Goal: Task Accomplishment & Management: Complete application form

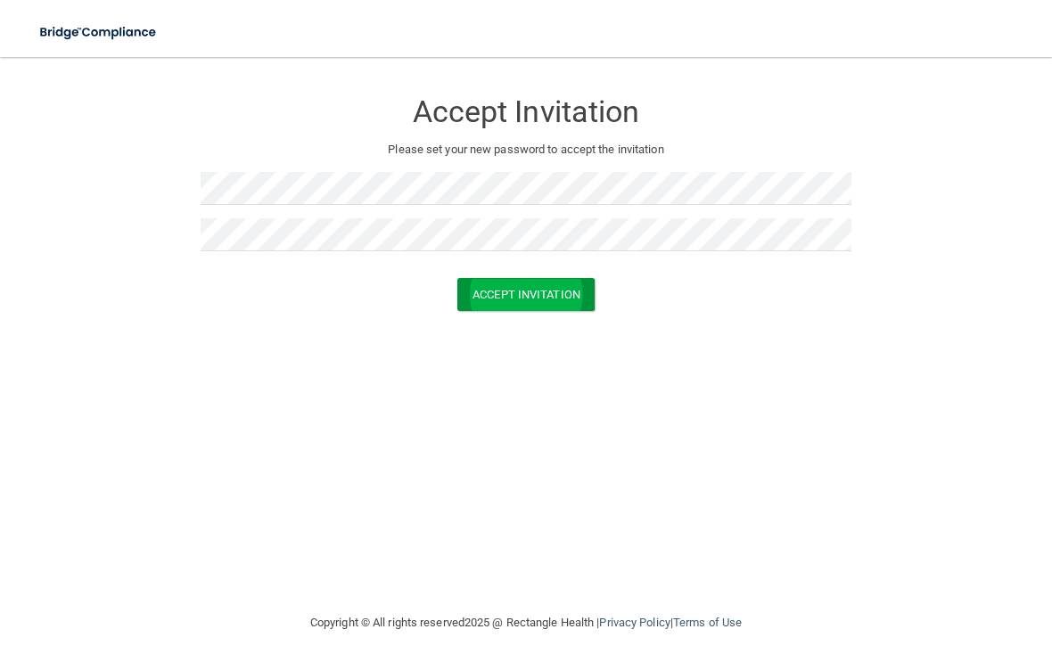
click at [560, 293] on button "Accept Invitation" at bounding box center [525, 294] width 137 height 33
click at [516, 311] on button "Accept Invitation" at bounding box center [525, 320] width 137 height 33
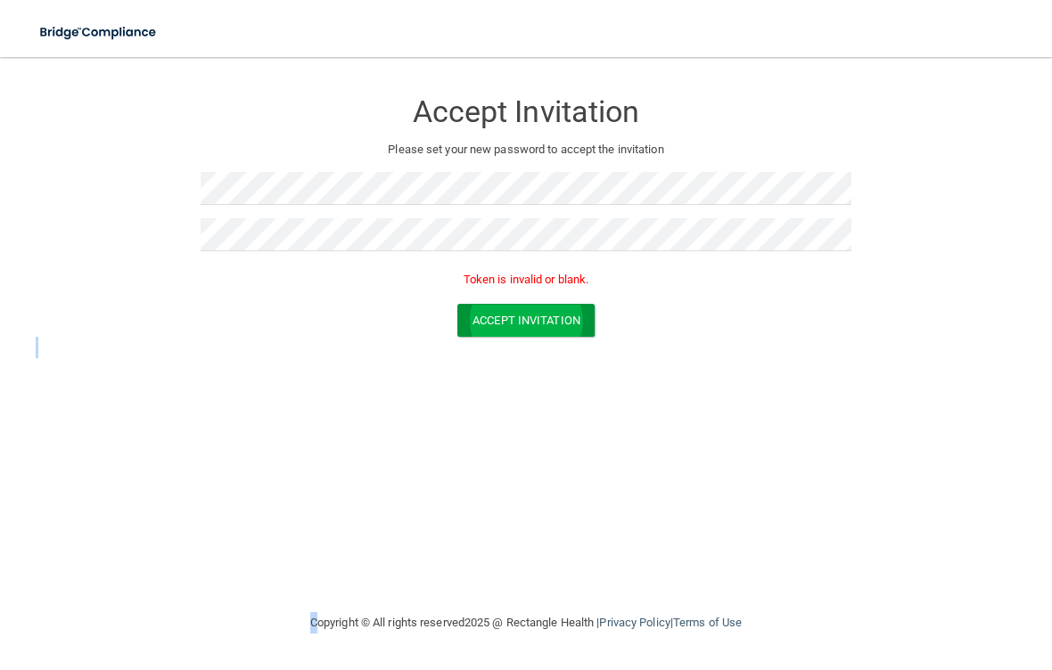
click at [516, 311] on button "Accept Invitation" at bounding box center [525, 320] width 137 height 33
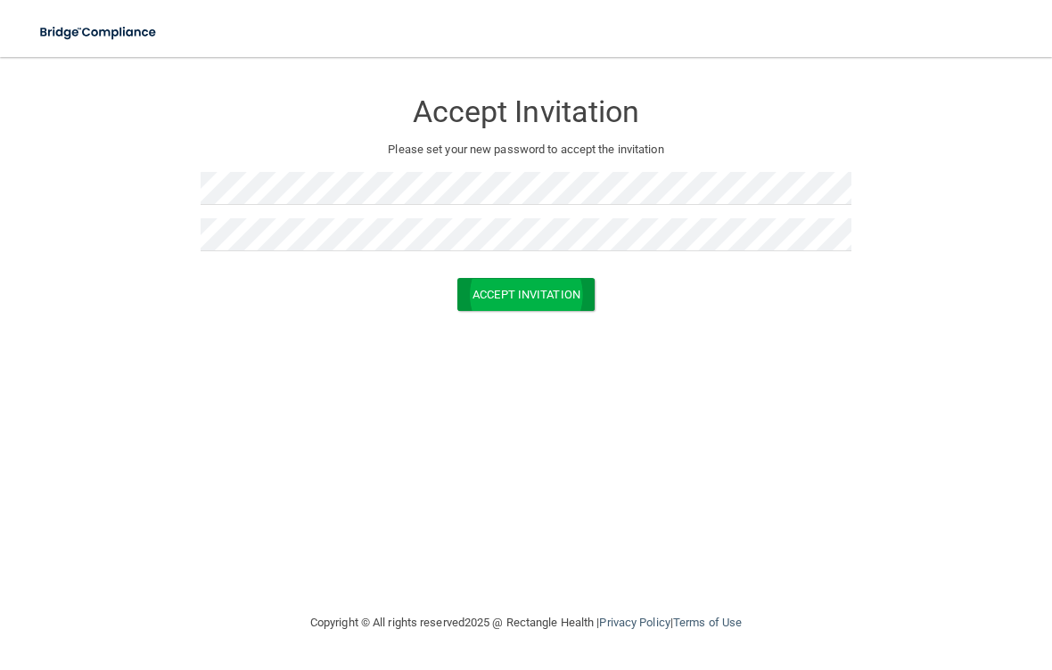
click at [545, 306] on button "Accept Invitation" at bounding box center [525, 294] width 137 height 33
click at [541, 316] on button "Accept Invitation" at bounding box center [525, 320] width 137 height 33
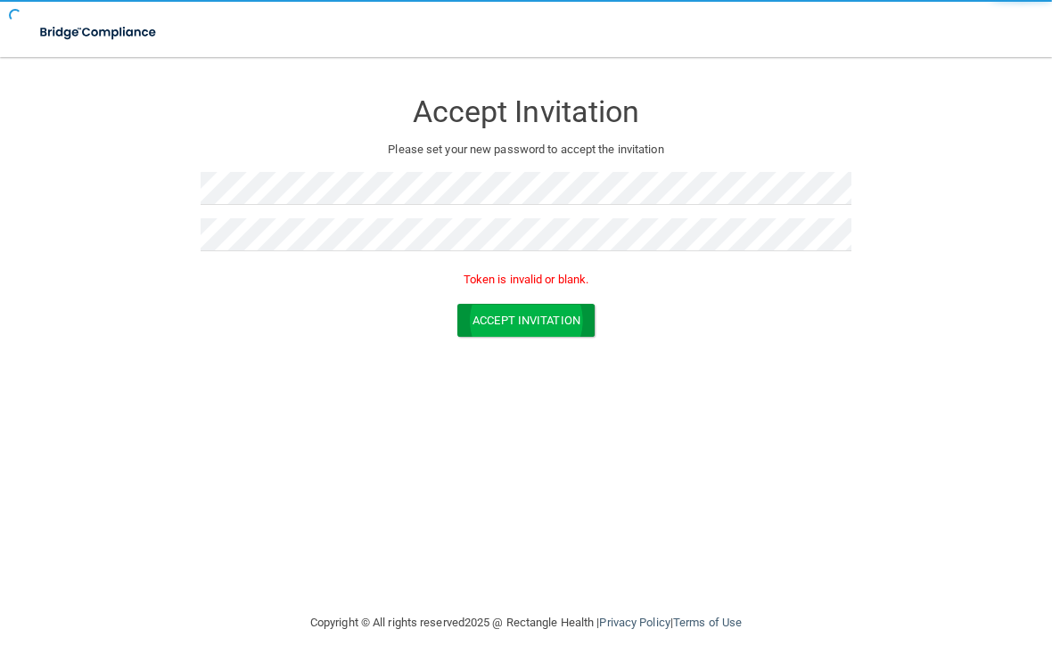
click at [541, 316] on button "Accept Invitation" at bounding box center [525, 320] width 137 height 33
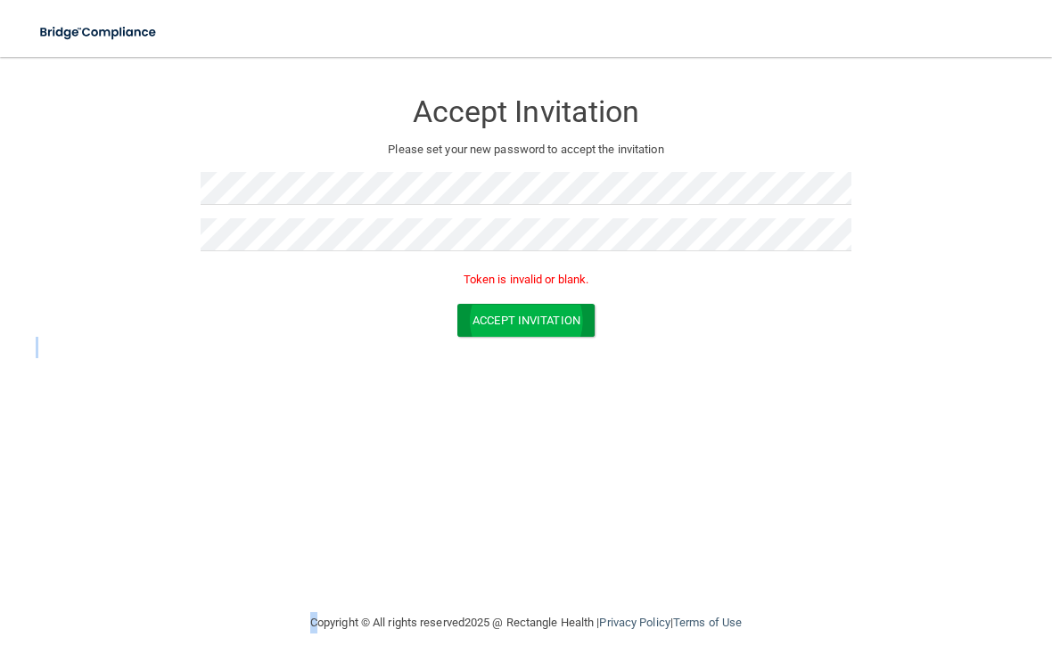
click at [541, 316] on button "Accept Invitation" at bounding box center [525, 320] width 137 height 33
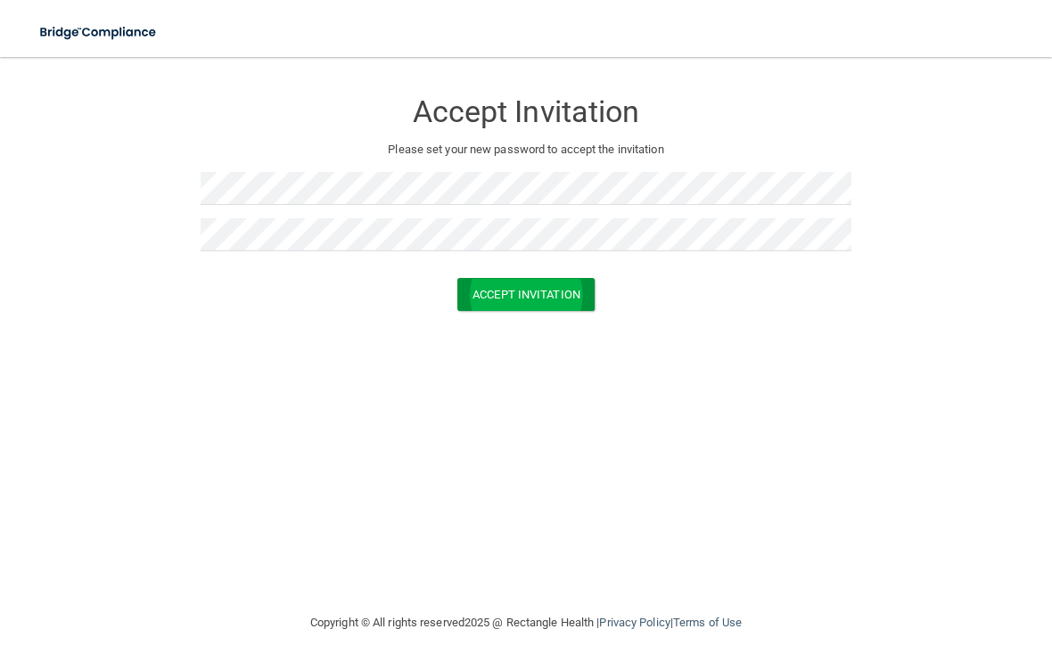
click at [495, 290] on button "Accept Invitation" at bounding box center [525, 294] width 137 height 33
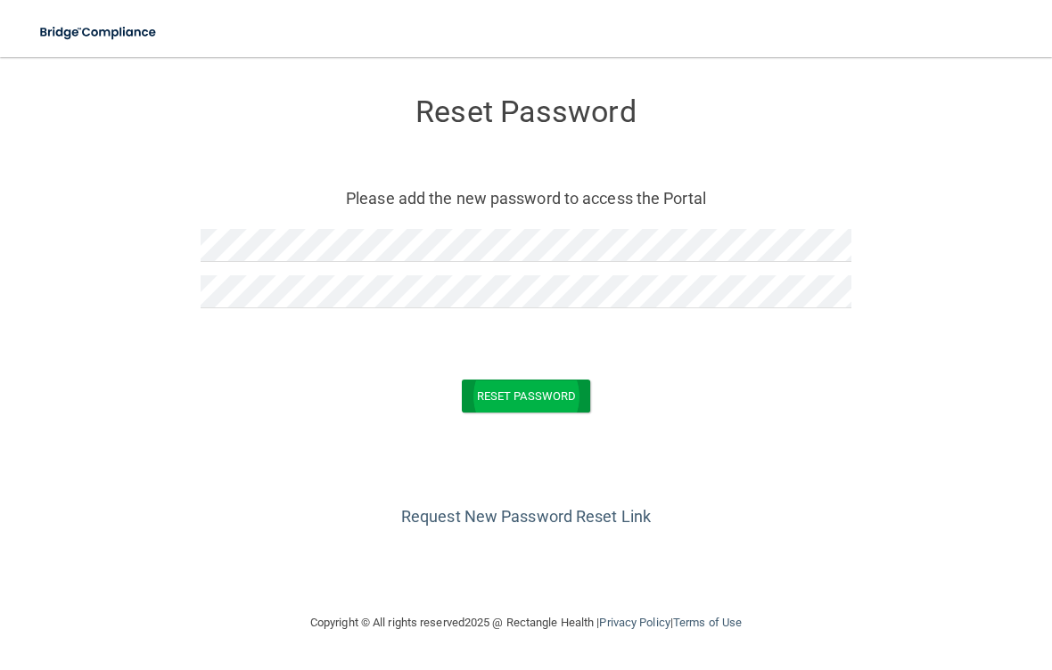
click at [535, 390] on button "Reset Password" at bounding box center [526, 396] width 128 height 33
